Goal: Task Accomplishment & Management: Manage account settings

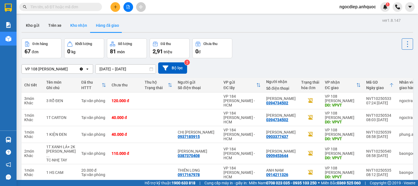
click at [89, 7] on input "text" at bounding box center [62, 7] width 65 height 6
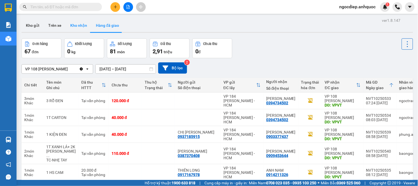
click at [76, 24] on button "Kho nhận" at bounding box center [79, 25] width 26 height 13
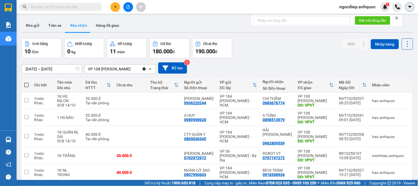
click at [410, 6] on icon "caret-down" at bounding box center [410, 6] width 5 height 5
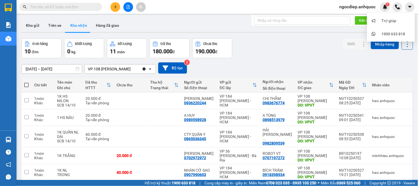
click at [358, 5] on span "ngocdiep.anhquoc" at bounding box center [357, 6] width 45 height 7
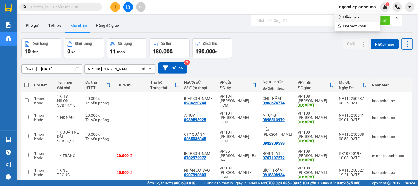
click at [356, 16] on span "Đăng xuất" at bounding box center [360, 17] width 34 height 6
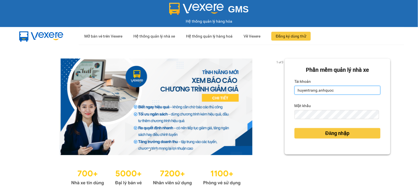
drag, startPoint x: 334, startPoint y: 91, endPoint x: 335, endPoint y: 87, distance: 4.5
click at [334, 88] on input "huyentrang.anhquoc" at bounding box center [338, 90] width 86 height 9
click at [335, 87] on input "huyentrang.anhquoc" at bounding box center [338, 90] width 86 height 9
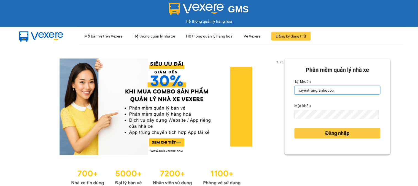
type input "thuthao.anhquoc"
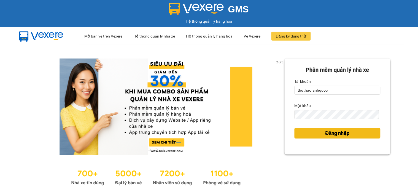
click at [333, 131] on span "Đăng nhập" at bounding box center [337, 133] width 24 height 8
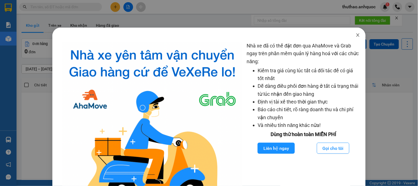
click at [351, 34] on span "Close" at bounding box center [357, 35] width 15 height 15
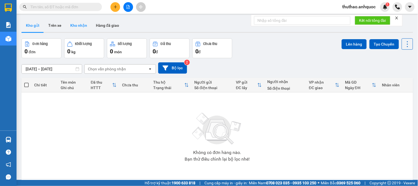
click at [74, 25] on button "Kho nhận" at bounding box center [79, 25] width 26 height 13
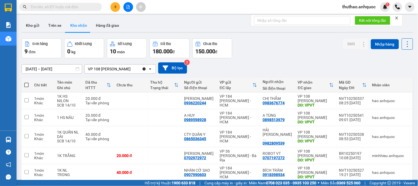
click at [26, 68] on input "[DATE] – [DATE]" at bounding box center [52, 68] width 60 height 9
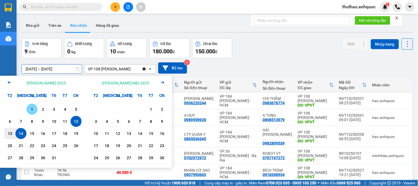
click at [31, 108] on div "1" at bounding box center [32, 109] width 8 height 7
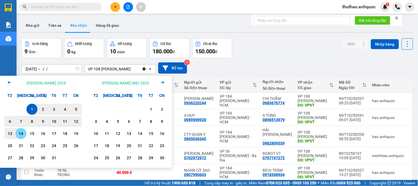
click at [23, 133] on div "14" at bounding box center [21, 133] width 8 height 7
type input "[DATE] – [DATE]"
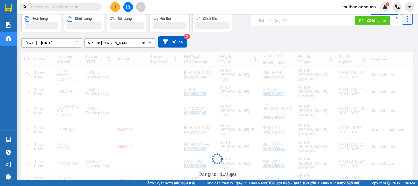
scroll to position [112, 0]
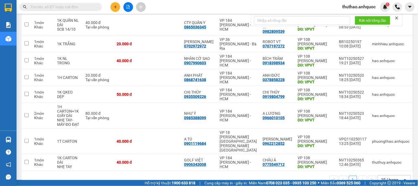
click at [380, 175] on div "10 / trang" at bounding box center [390, 179] width 25 height 9
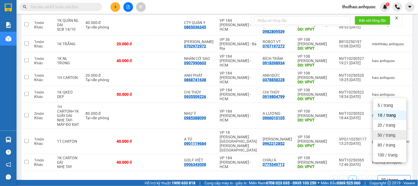
click at [384, 132] on div "50 / trang" at bounding box center [389, 135] width 33 height 10
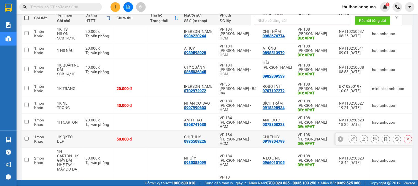
scroll to position [82, 0]
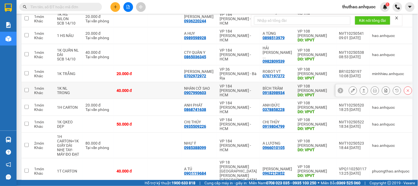
click at [351, 88] on icon at bounding box center [353, 90] width 4 height 4
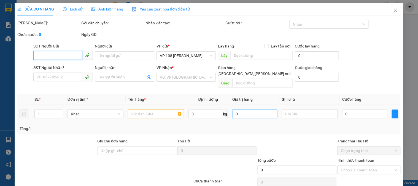
type input "0907990603"
type input "NHÀN CỜ SAO"
type input "0918398934"
type input "BÍCH TRÂM"
type input "VPVT"
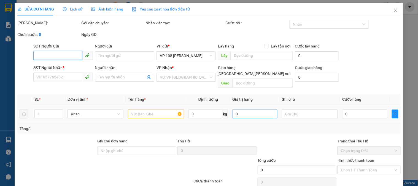
type input "40.000"
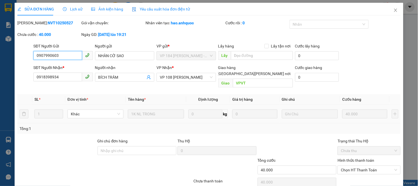
scroll to position [19, 0]
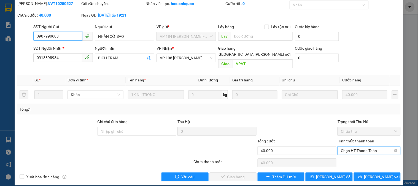
click at [351, 146] on span "Chọn HT Thanh Toán" at bounding box center [369, 150] width 56 height 8
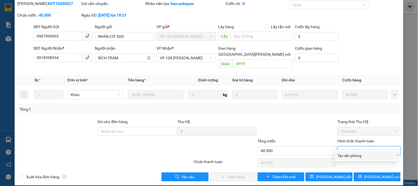
click at [349, 152] on div "Tại văn phòng" at bounding box center [366, 155] width 56 height 6
type input "0"
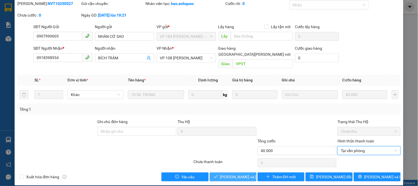
click at [240, 174] on span "[PERSON_NAME] và [PERSON_NAME] hàng" at bounding box center [257, 177] width 74 height 6
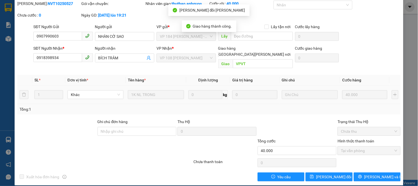
scroll to position [0, 0]
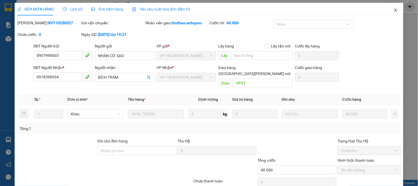
click at [394, 8] on icon "close" at bounding box center [396, 10] width 4 height 4
